Goal: Task Accomplishment & Management: Use online tool/utility

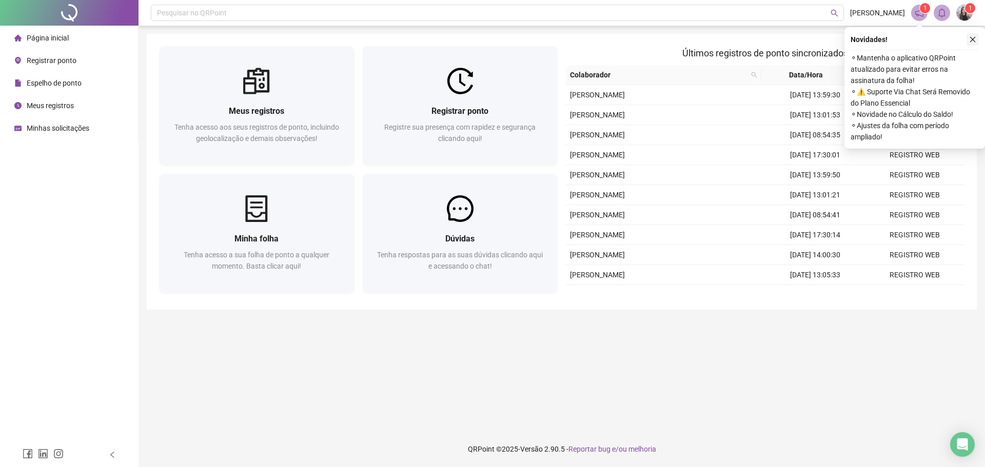
click at [975, 35] on button "button" at bounding box center [973, 39] width 12 height 12
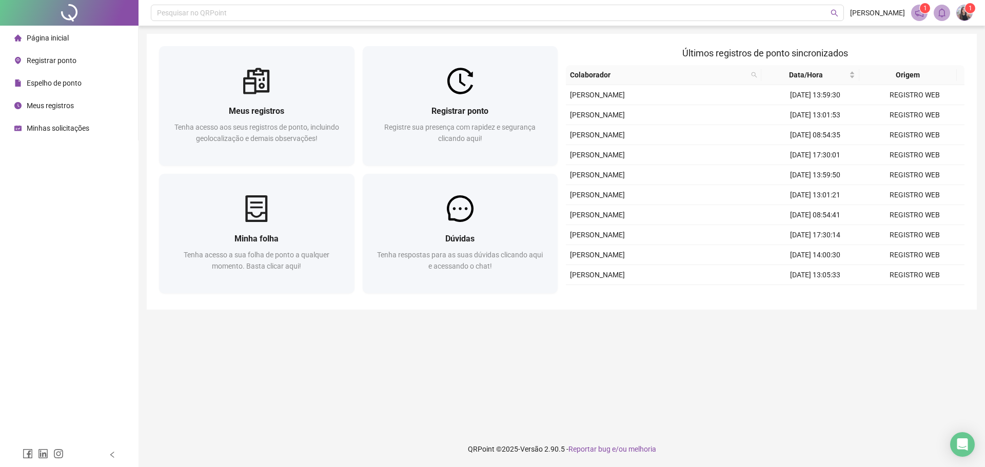
click at [915, 10] on icon "notification" at bounding box center [919, 12] width 9 height 9
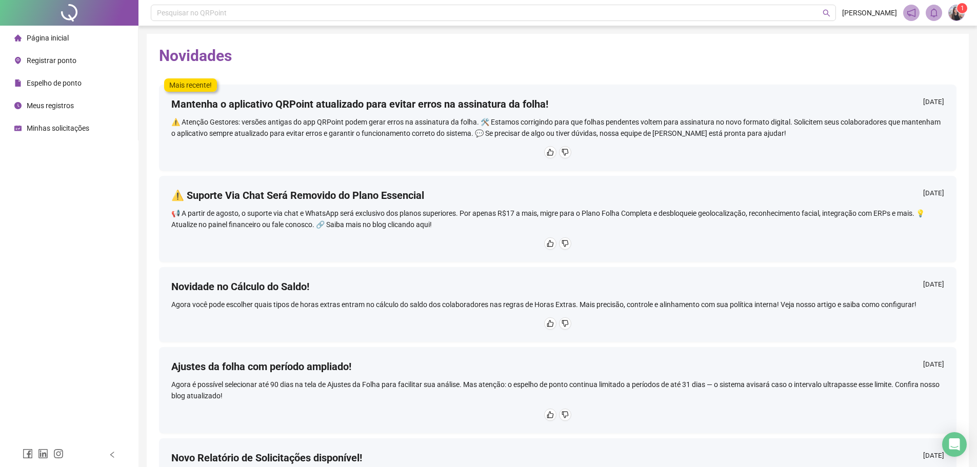
click at [963, 13] on img at bounding box center [956, 12] width 15 height 15
click at [68, 46] on li "Página inicial" at bounding box center [69, 38] width 134 height 21
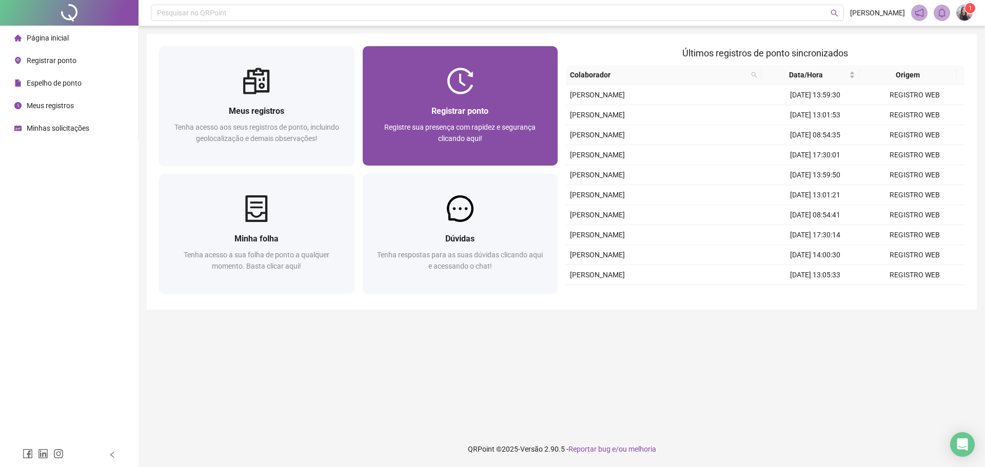
click at [402, 90] on div at bounding box center [460, 81] width 195 height 27
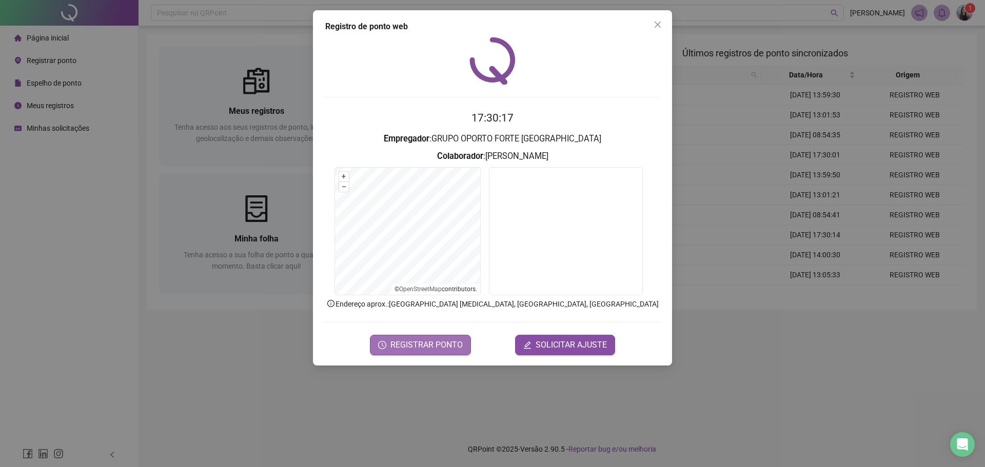
click at [402, 353] on button "REGISTRAR PONTO" at bounding box center [420, 345] width 101 height 21
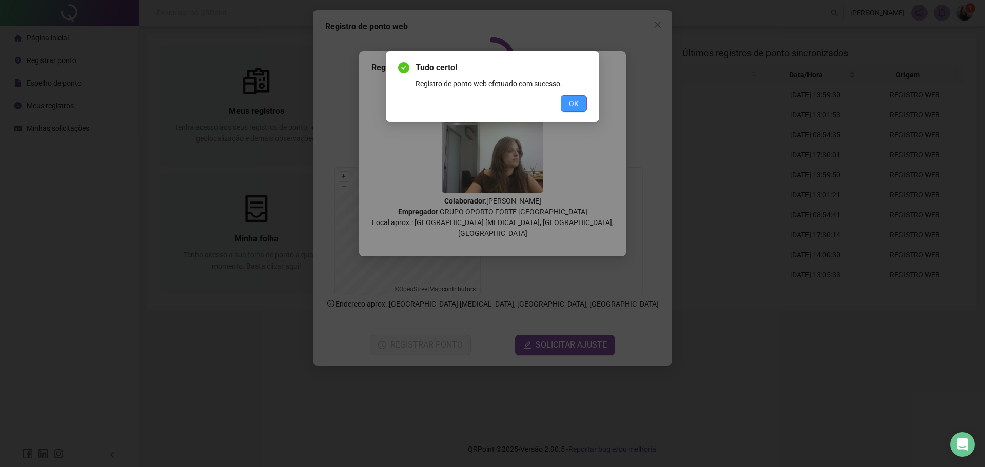
click at [577, 102] on span "OK" at bounding box center [574, 103] width 10 height 11
